Goal: Task Accomplishment & Management: Complete application form

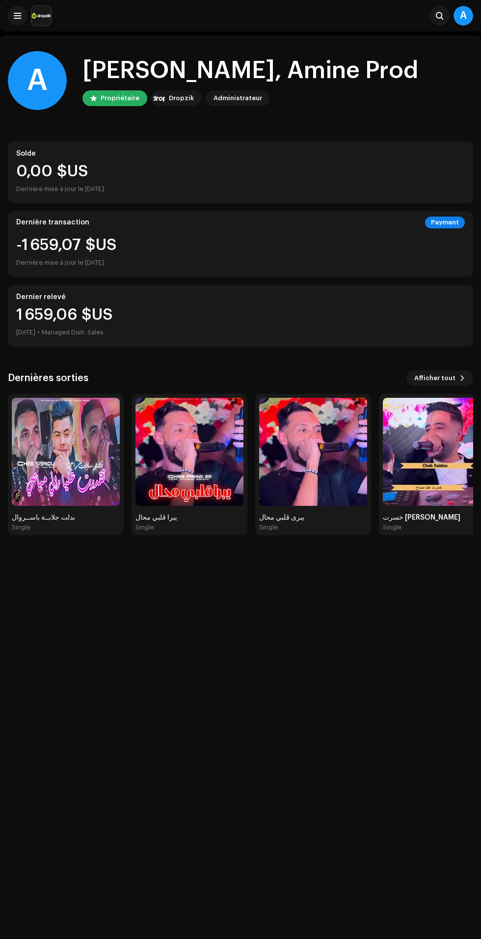
click at [447, 377] on span "Afficher tout" at bounding box center [434, 378] width 41 height 20
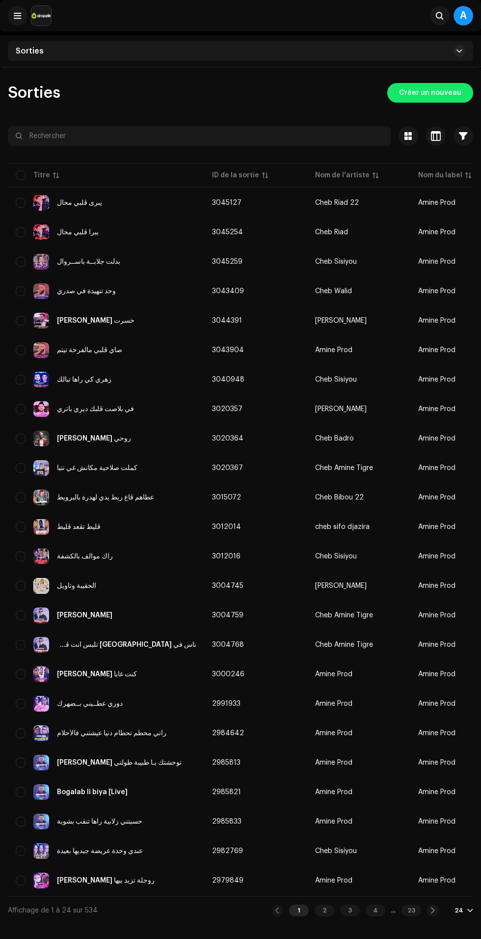
click at [441, 92] on span "Créer un nouveau" at bounding box center [430, 93] width 62 height 20
click at [447, 92] on span "Créer un nouveau" at bounding box center [430, 93] width 62 height 20
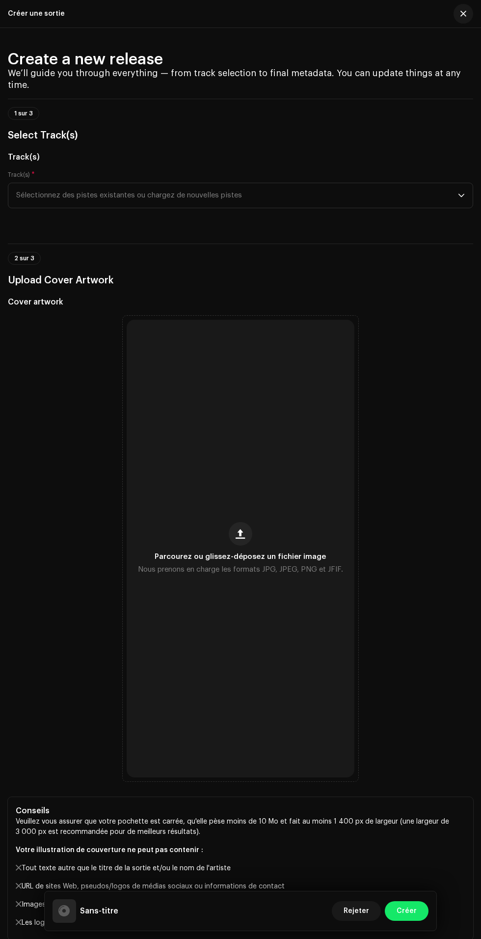
click at [241, 538] on span "button" at bounding box center [240, 534] width 9 height 8
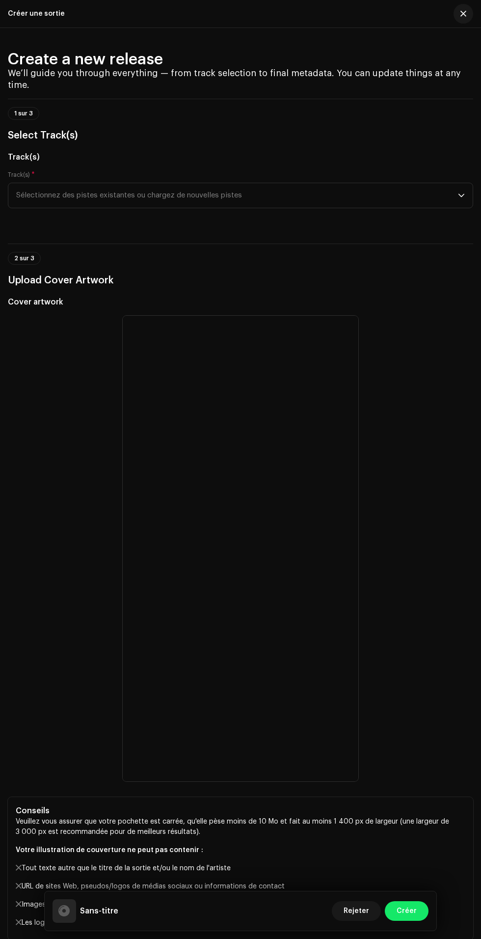
click at [431, 208] on span "Sélectionnez des pistes existantes ou chargez de nouvelles pistes" at bounding box center [237, 195] width 442 height 25
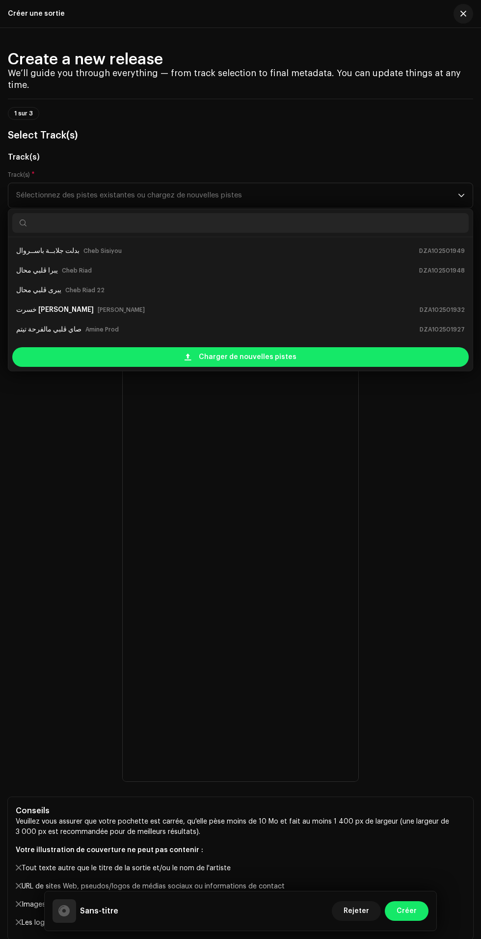
click at [346, 367] on div "Charger de nouvelles pistes" at bounding box center [240, 357] width 457 height 20
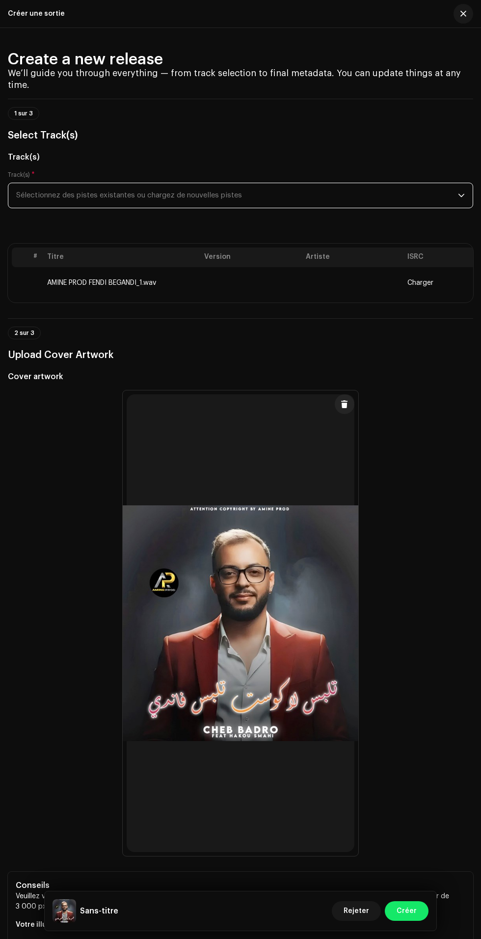
click at [461, 12] on span "button" at bounding box center [464, 14] width 6 height 8
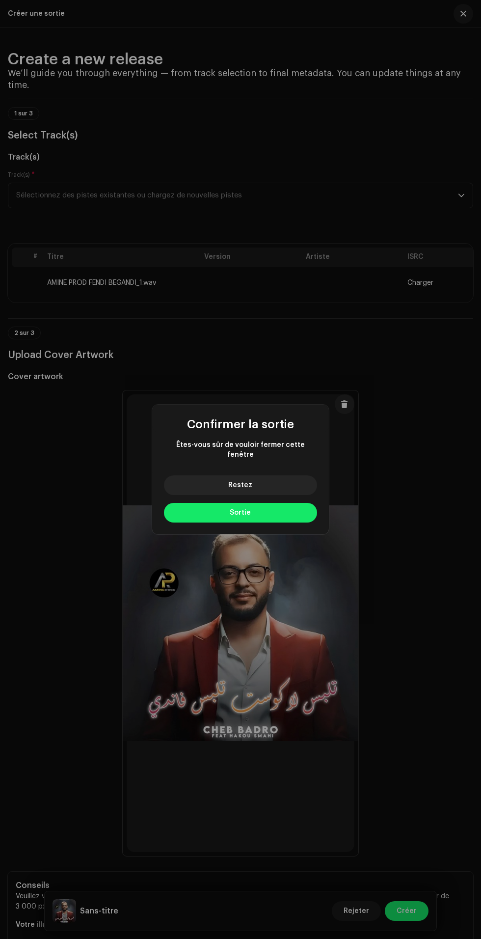
click at [285, 516] on button "Sortie" at bounding box center [240, 513] width 153 height 20
